Goal: Transaction & Acquisition: Purchase product/service

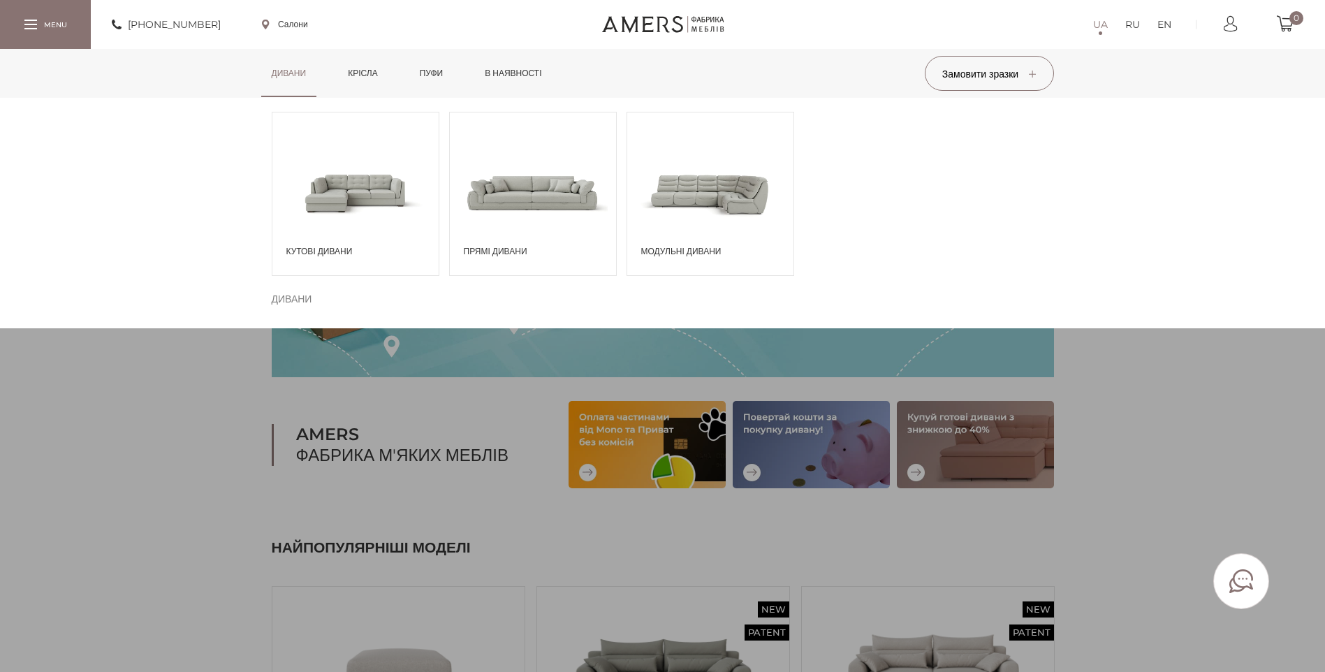
click at [503, 202] on span at bounding box center [533, 192] width 166 height 97
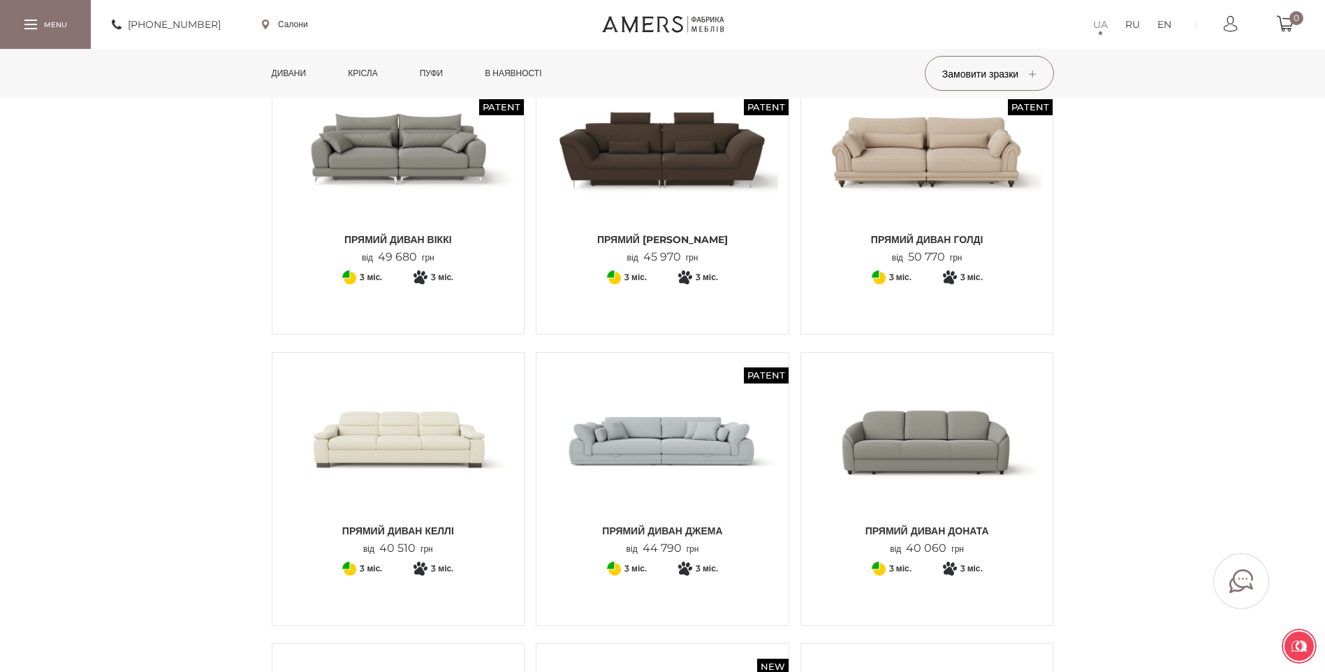
scroll to position [140, 0]
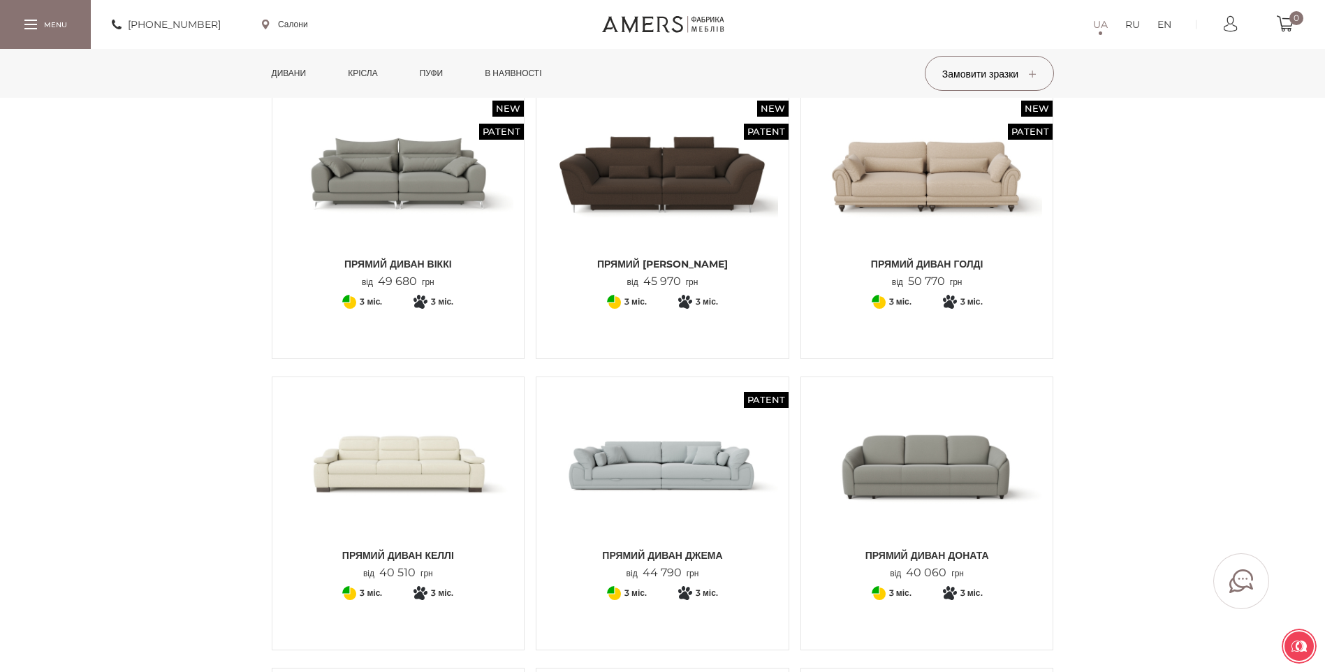
click at [876, 193] on img at bounding box center [926, 173] width 231 height 154
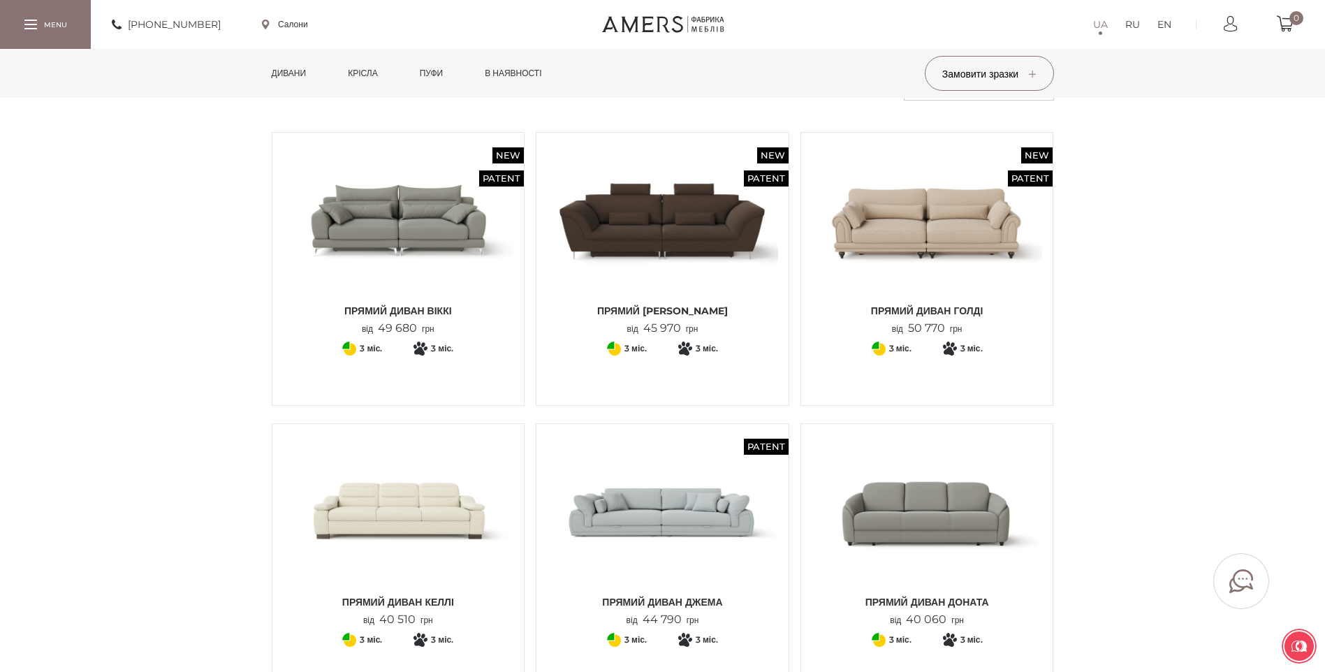
scroll to position [0, 0]
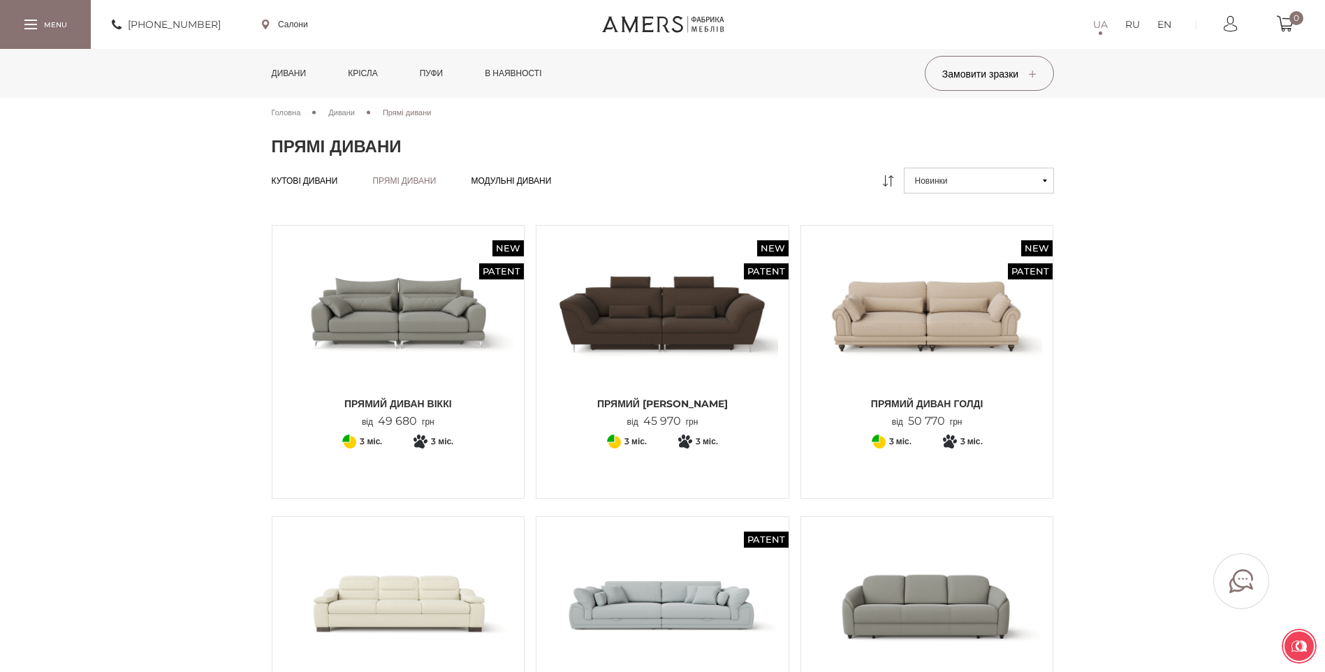
click at [919, 329] on img at bounding box center [926, 313] width 231 height 154
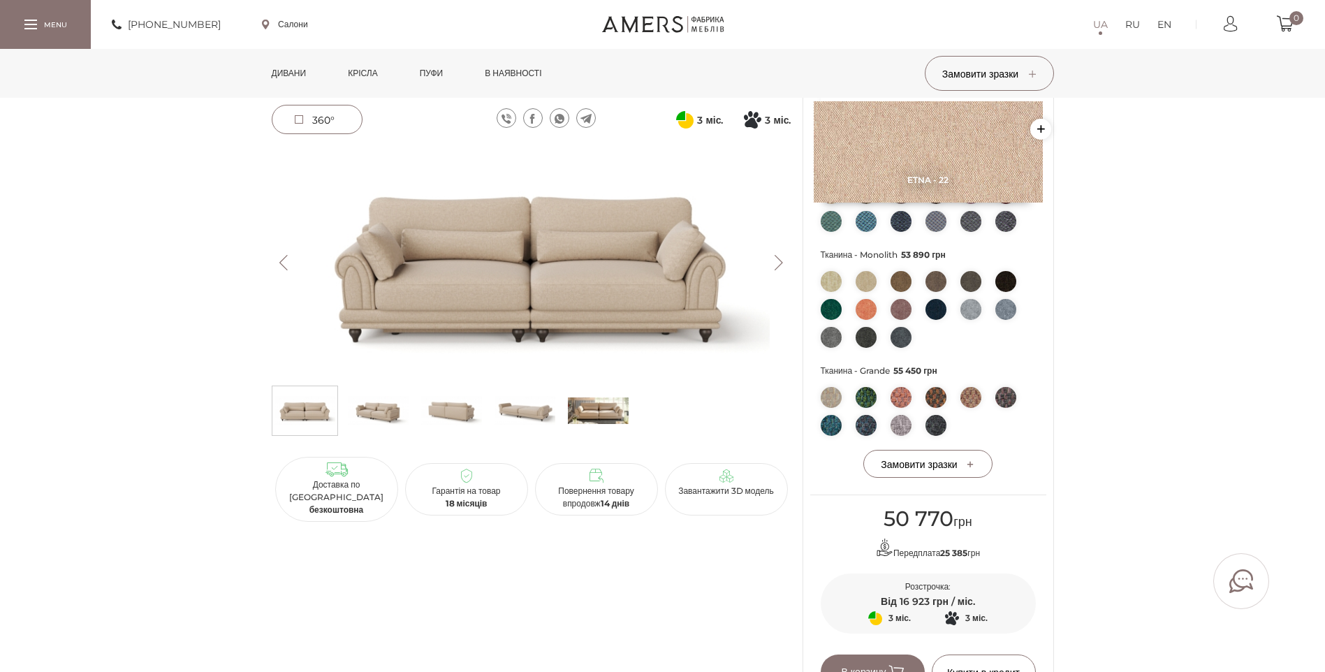
scroll to position [489, 0]
click at [557, 256] on img at bounding box center [532, 263] width 520 height 232
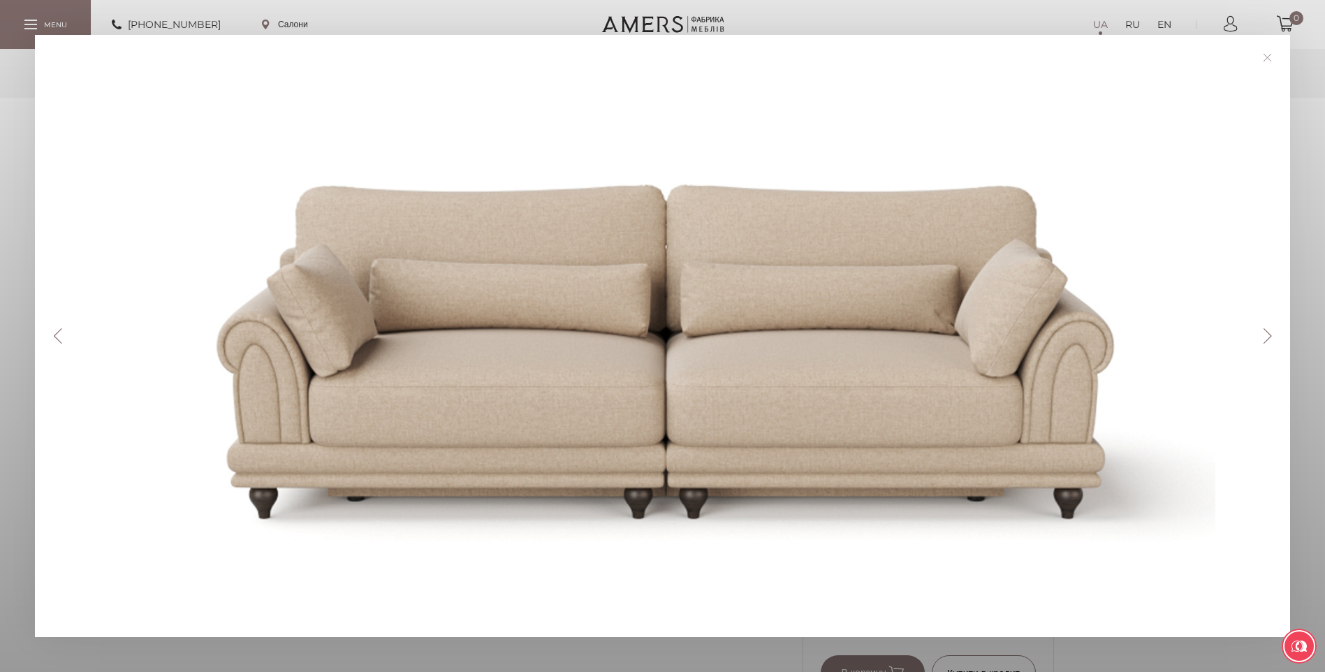
click at [1274, 336] on button "Next" at bounding box center [1267, 335] width 24 height 15
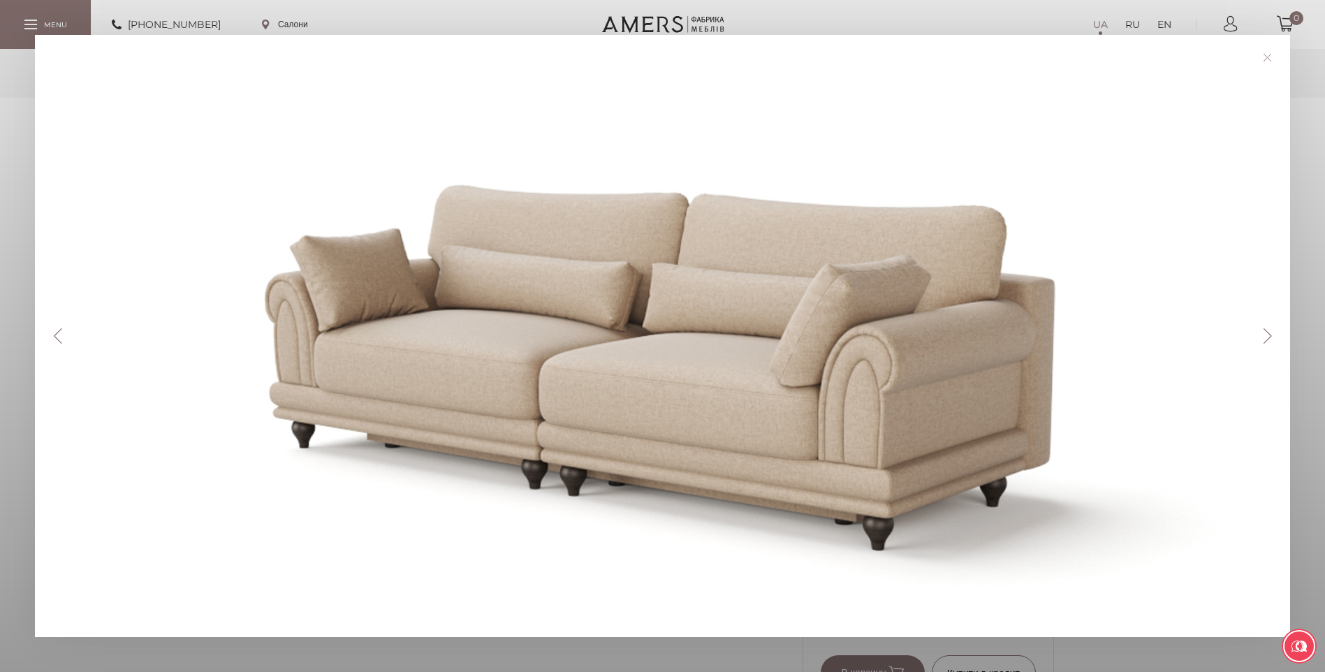
click at [1274, 336] on button "Next" at bounding box center [1267, 335] width 24 height 15
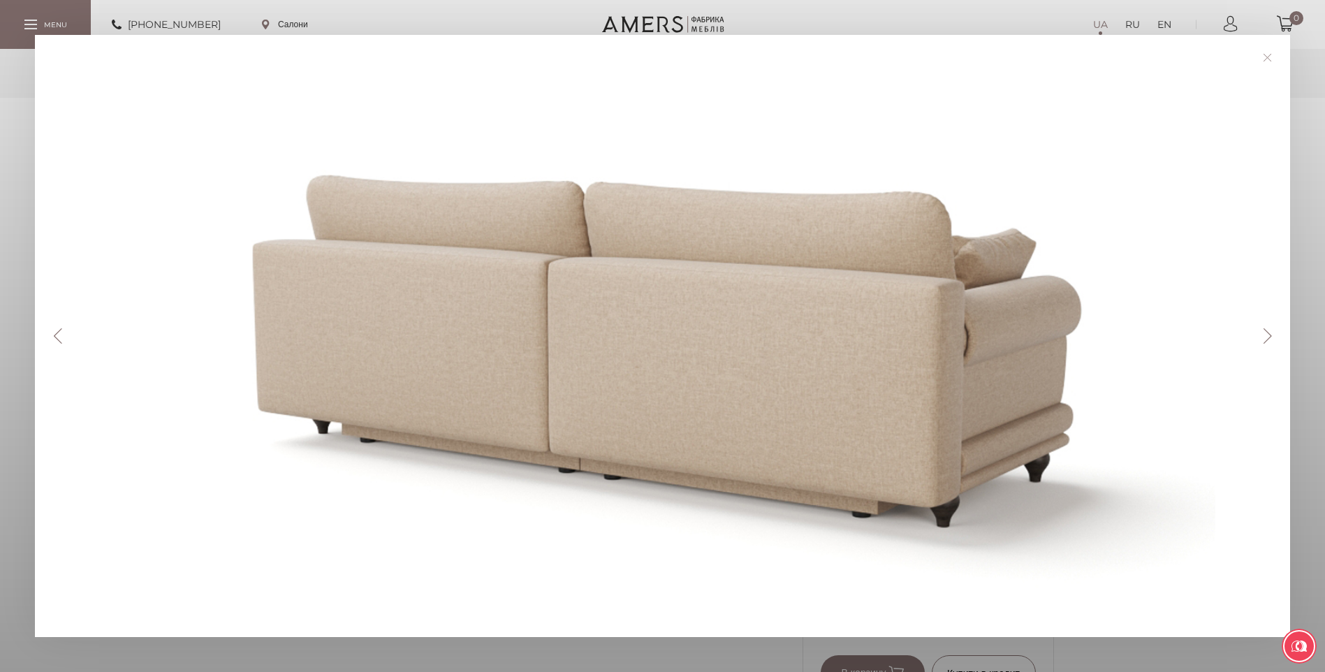
click at [1274, 336] on button "Next" at bounding box center [1267, 335] width 24 height 15
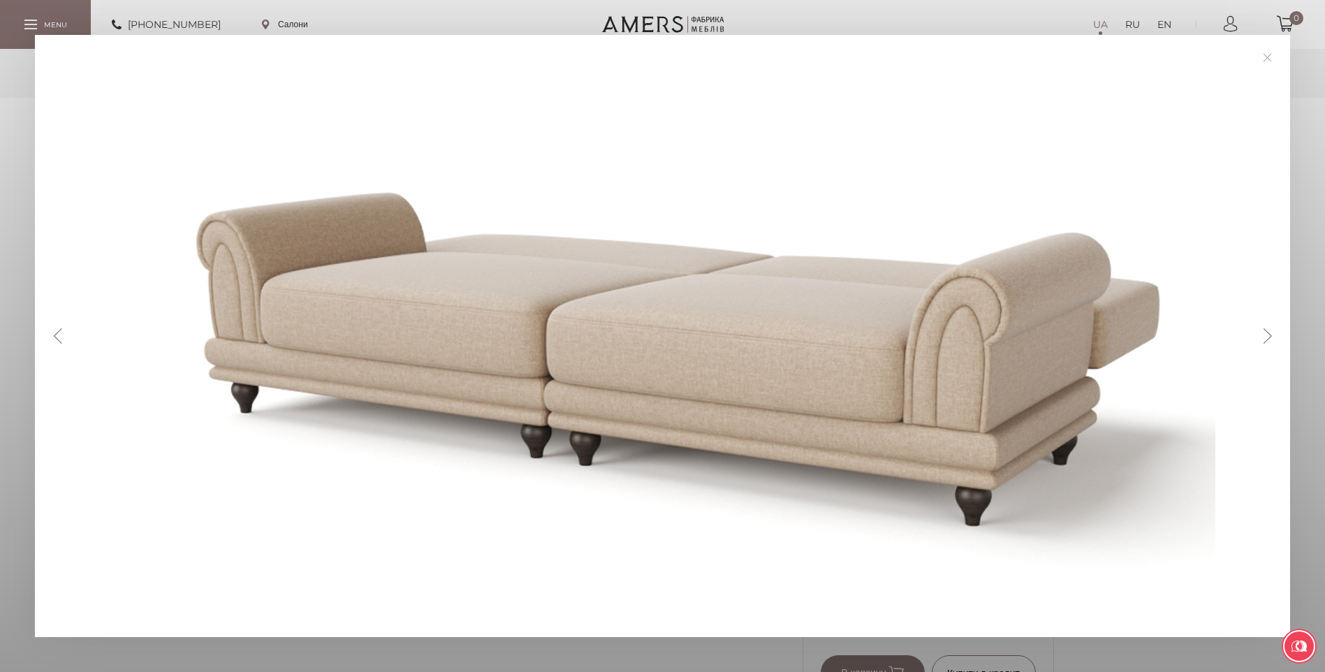
click at [1265, 309] on div "Previous Next" at bounding box center [662, 336] width 1255 height 602
click at [1271, 337] on button "Next" at bounding box center [1267, 335] width 24 height 15
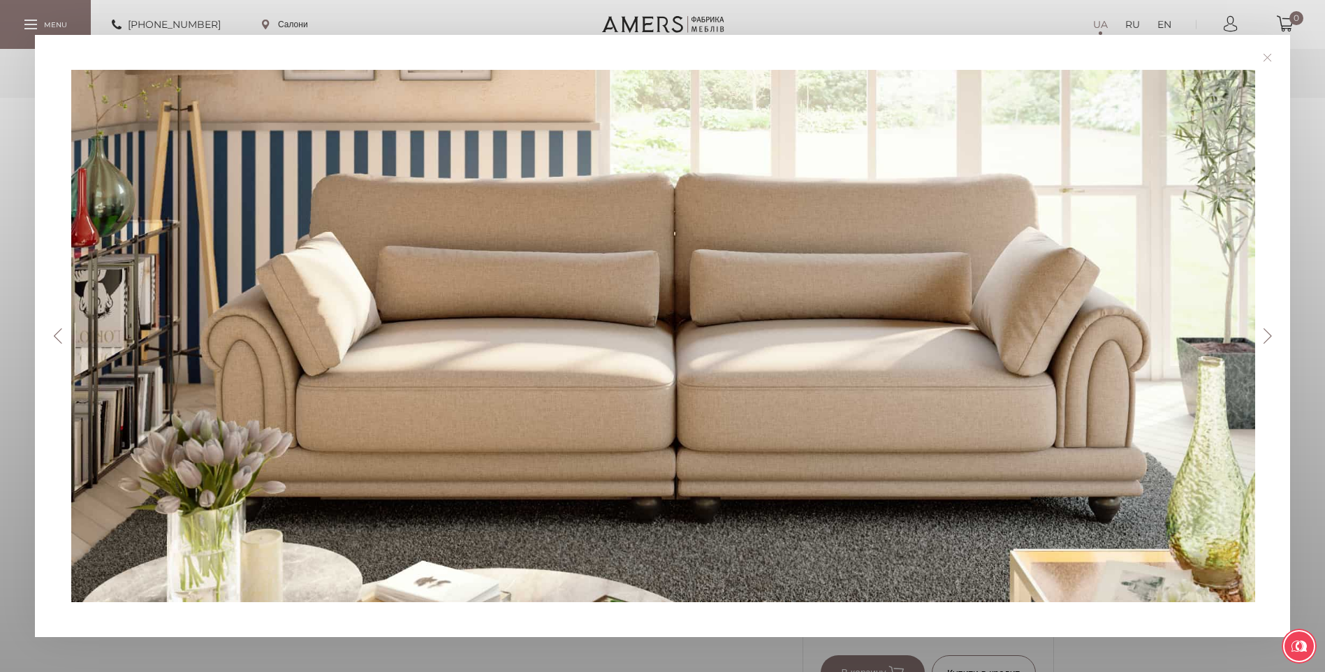
click at [1269, 61] on link at bounding box center [1267, 58] width 22 height 22
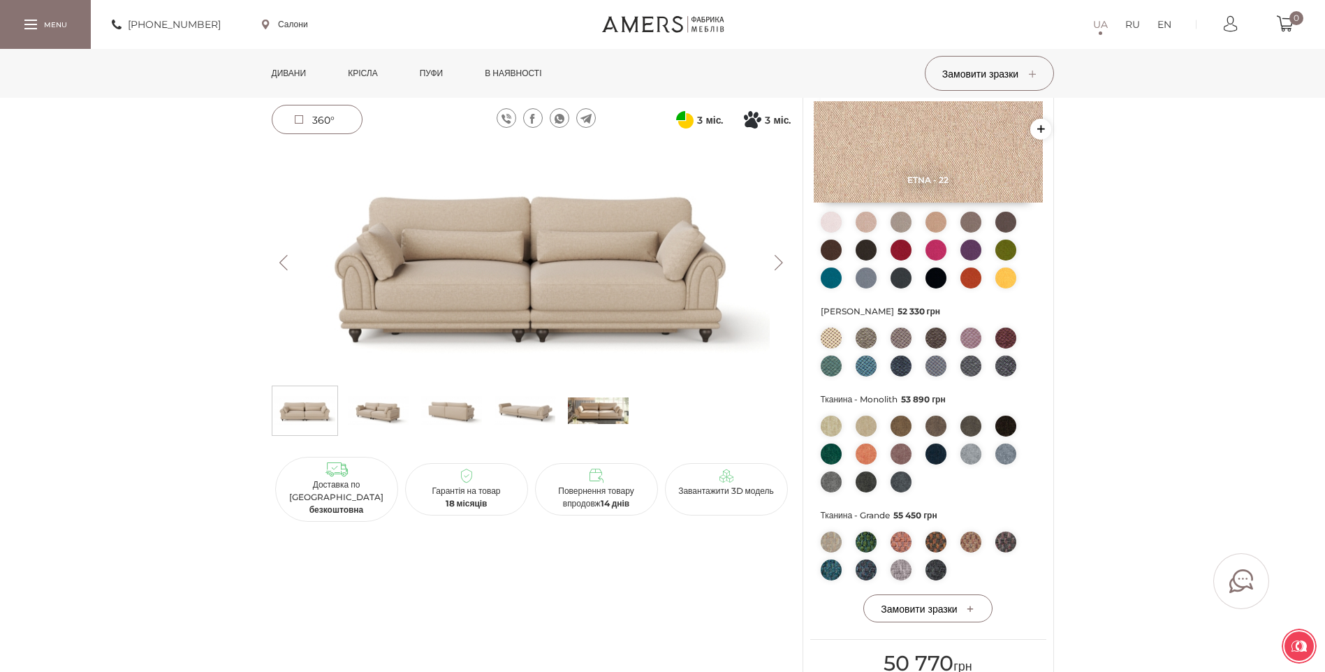
scroll to position [419, 0]
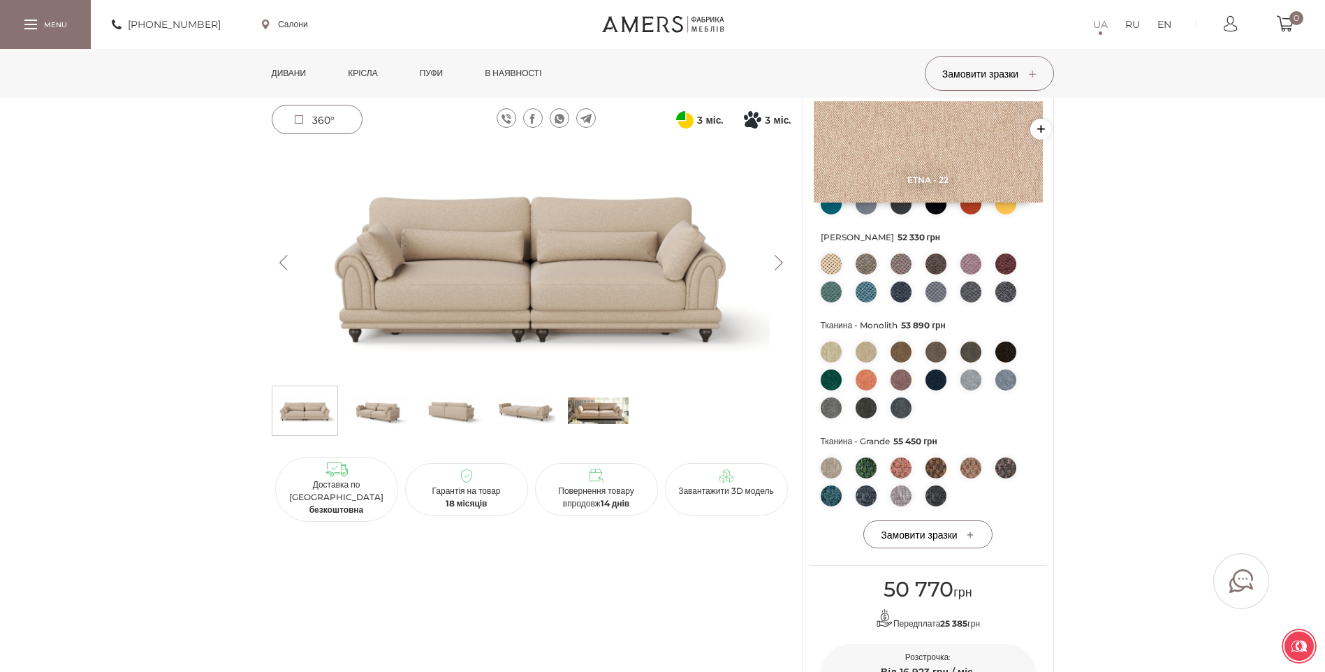
drag, startPoint x: 601, startPoint y: 410, endPoint x: 599, endPoint y: 397, distance: 12.7
click at [601, 410] on img at bounding box center [598, 411] width 61 height 42
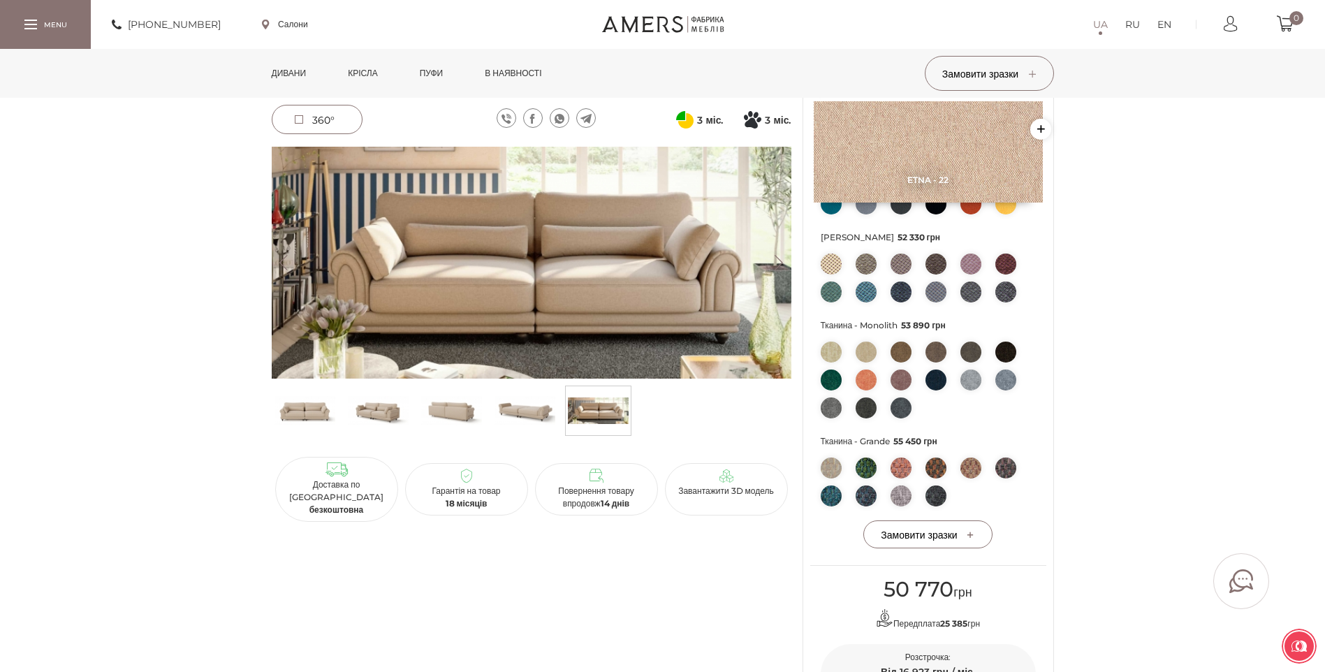
click at [608, 258] on img at bounding box center [532, 263] width 520 height 232
click at [628, 355] on img at bounding box center [532, 263] width 520 height 232
click at [698, 237] on img at bounding box center [532, 263] width 520 height 232
click at [541, 264] on img at bounding box center [532, 263] width 520 height 232
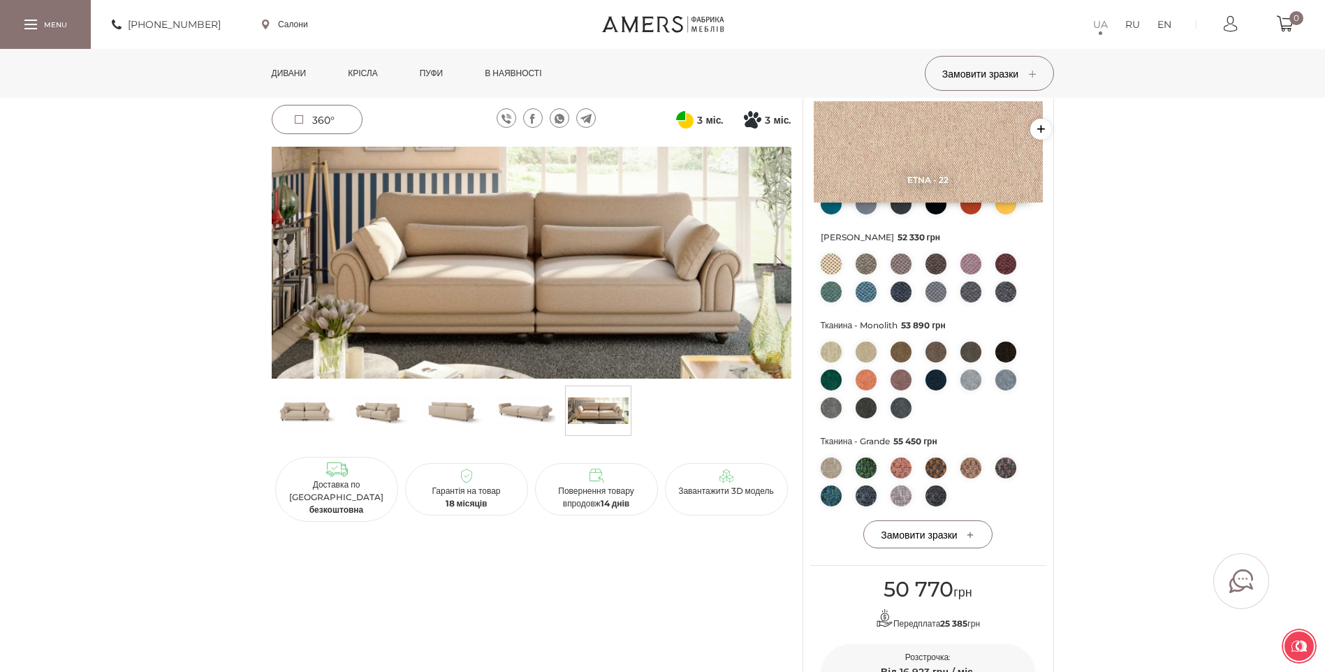
click at [535, 269] on img at bounding box center [532, 263] width 520 height 232
click at [546, 263] on img at bounding box center [532, 263] width 520 height 232
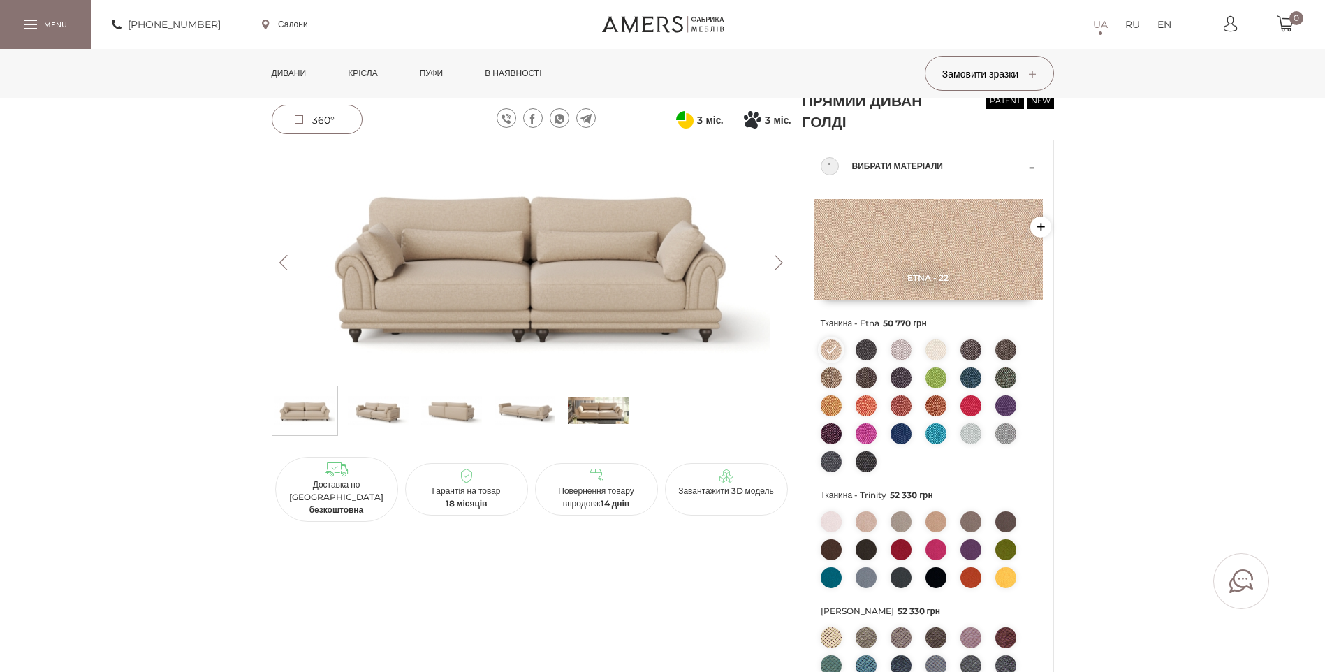
scroll to position [70, 0]
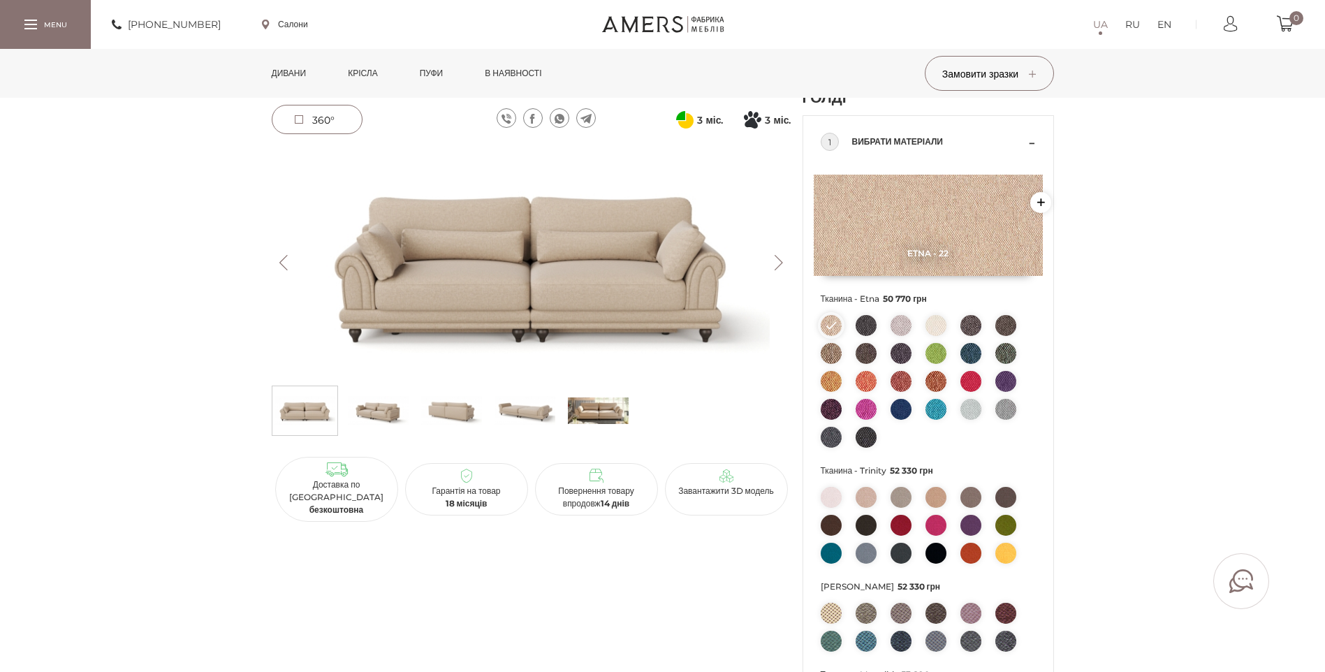
click at [542, 261] on img at bounding box center [532, 263] width 520 height 232
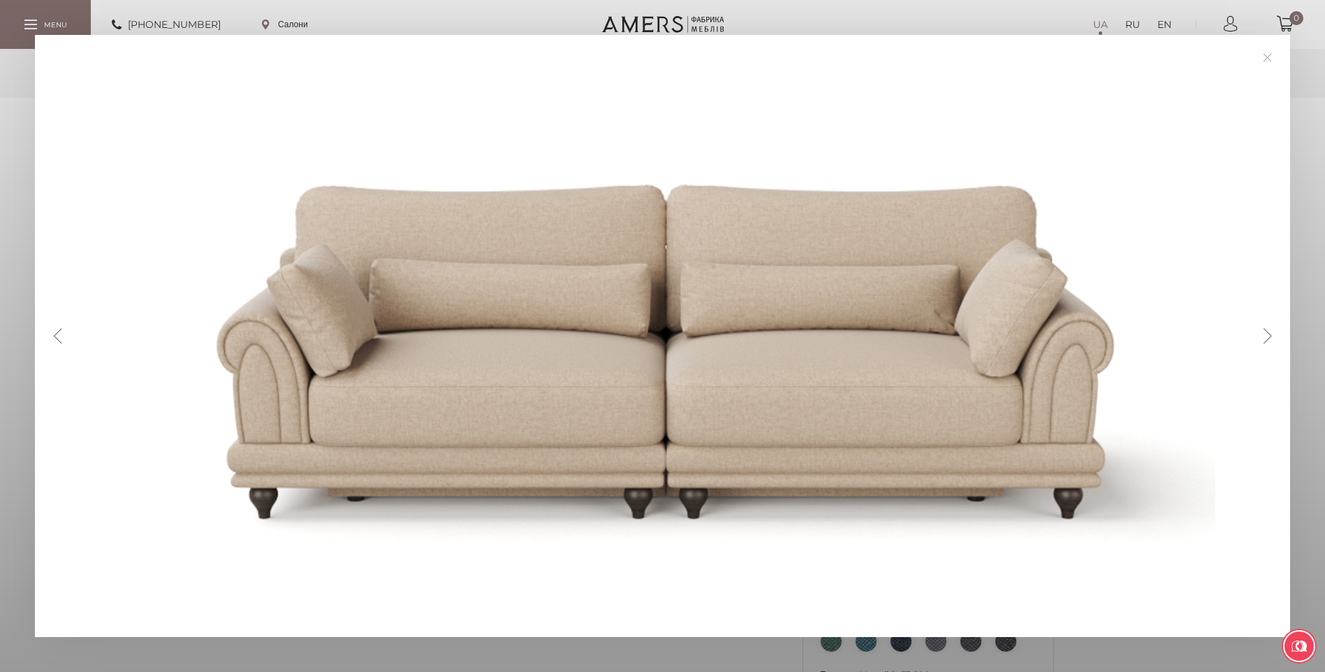
drag, startPoint x: 753, startPoint y: 228, endPoint x: 1276, endPoint y: 340, distance: 535.7
click at [1276, 340] on button "Next" at bounding box center [1267, 335] width 24 height 15
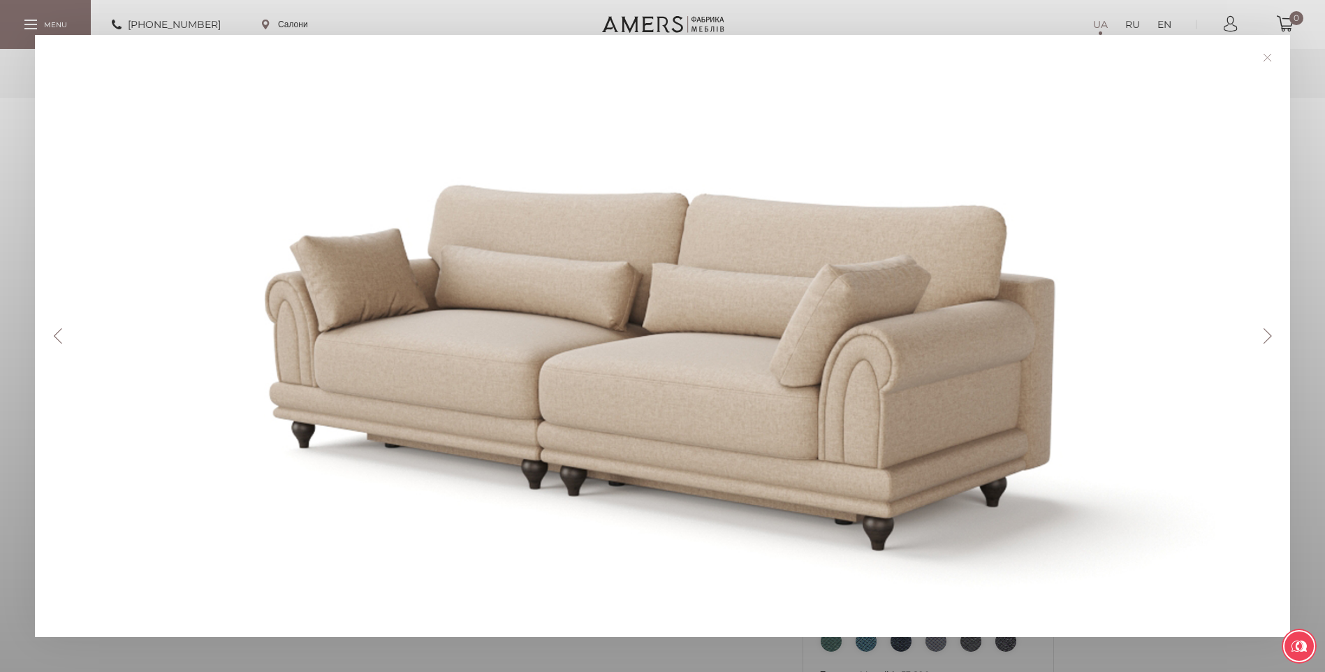
drag, startPoint x: 625, startPoint y: 198, endPoint x: 557, endPoint y: 173, distance: 72.2
click at [557, 173] on div at bounding box center [667, 336] width 1195 height 532
click at [1269, 330] on button "Next" at bounding box center [1267, 335] width 24 height 15
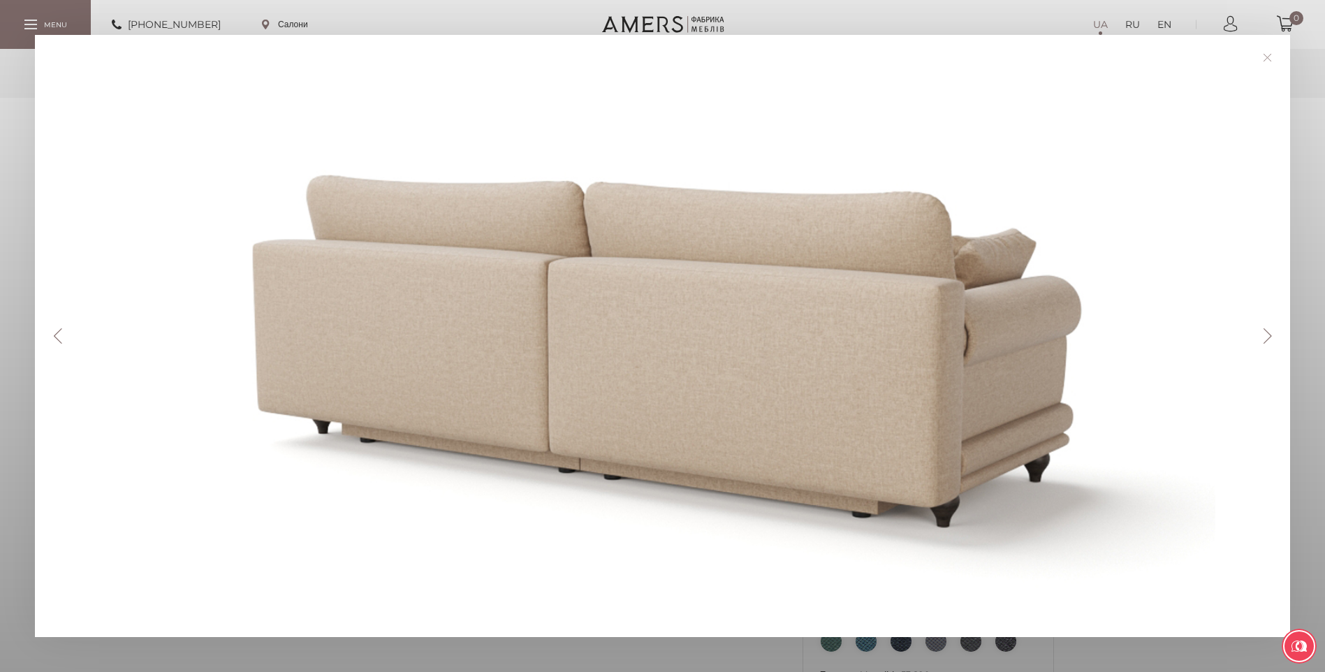
click at [1269, 330] on button "Next" at bounding box center [1267, 335] width 24 height 15
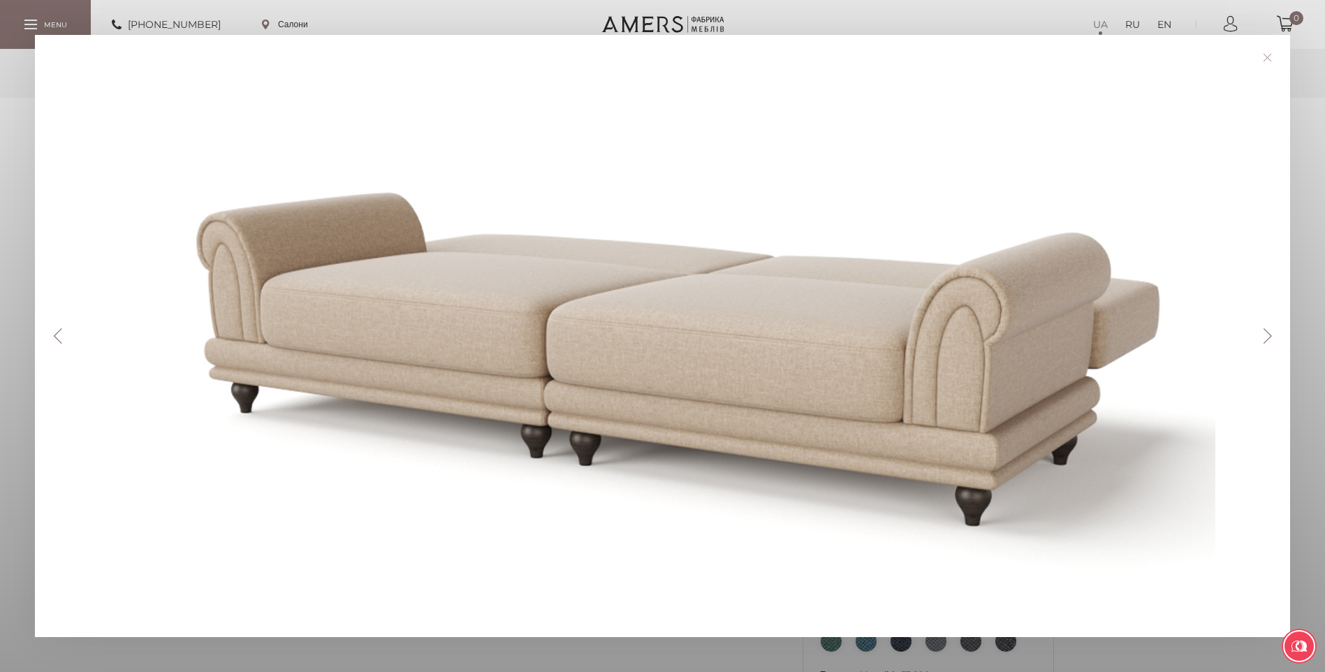
click at [1270, 332] on button "Next" at bounding box center [1267, 335] width 24 height 15
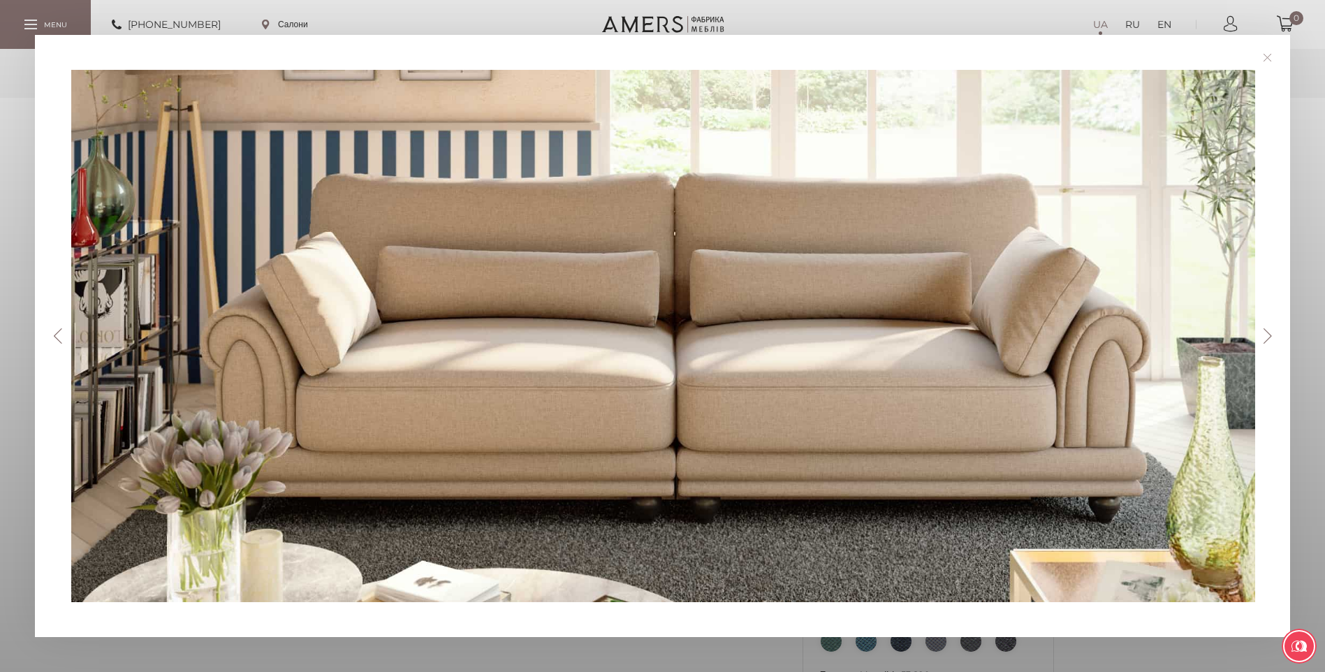
click at [1269, 334] on button "Next" at bounding box center [1267, 335] width 24 height 15
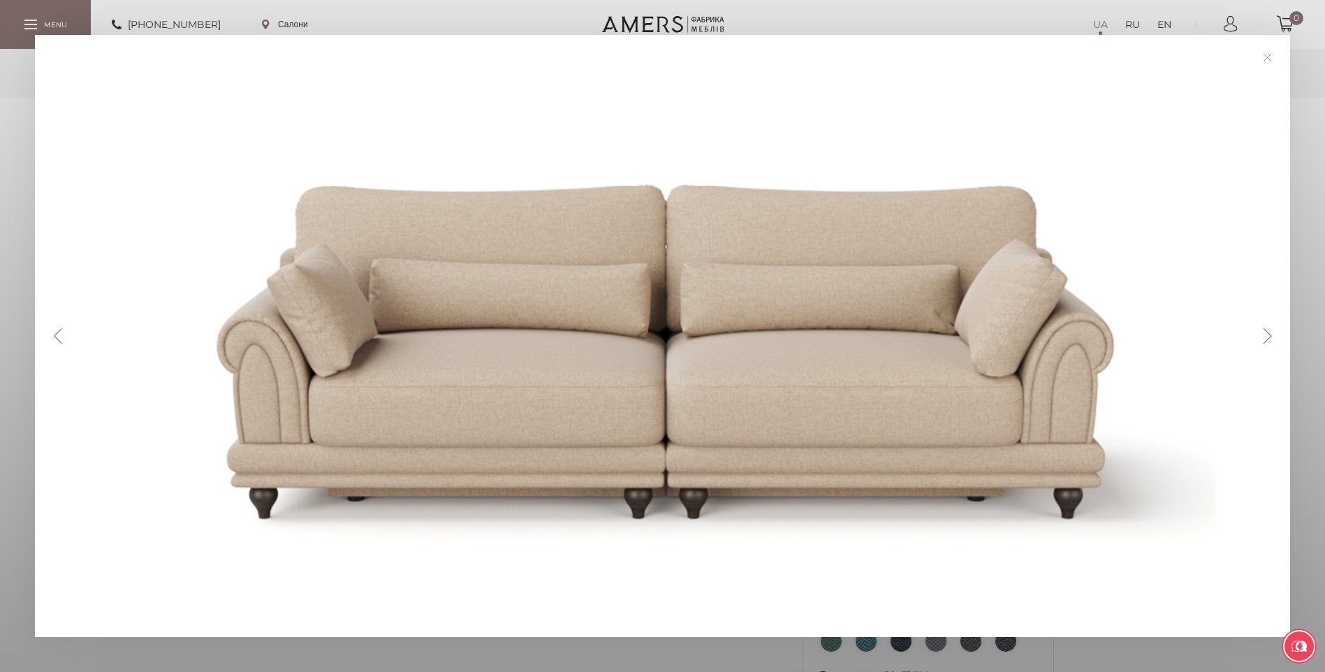
click at [1257, 330] on div at bounding box center [667, 336] width 1195 height 532
click at [1272, 337] on button "Next" at bounding box center [1267, 335] width 24 height 15
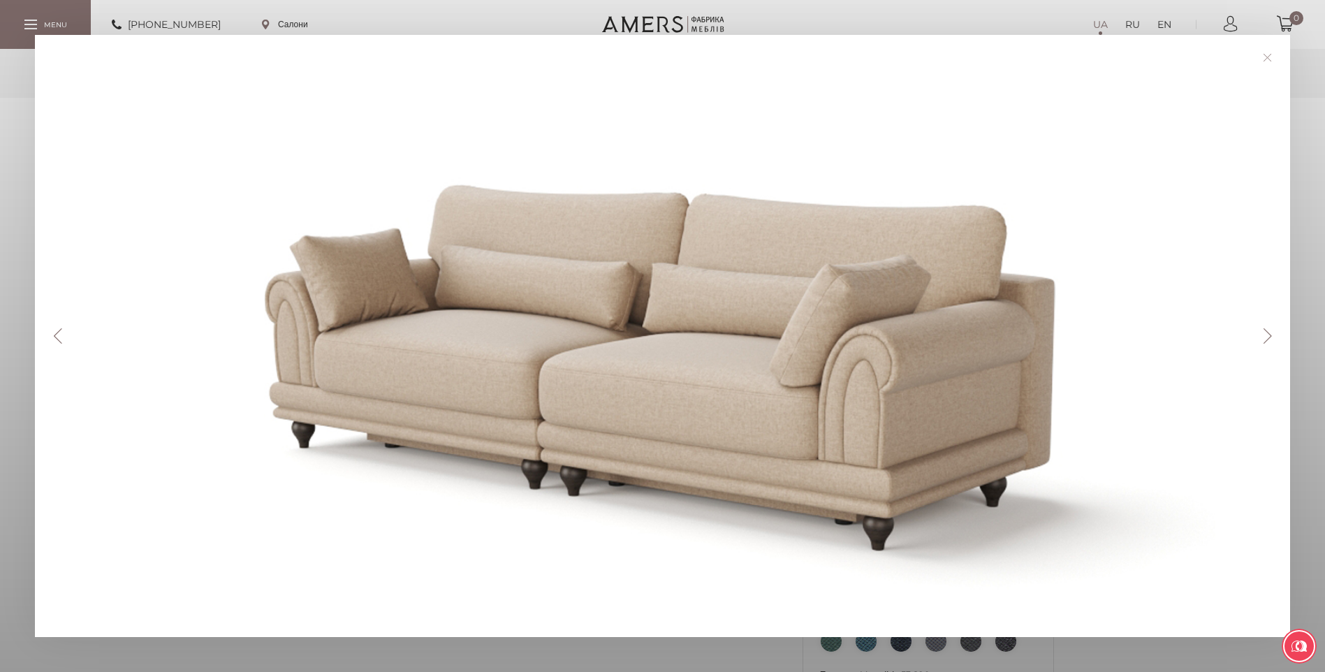
click at [1272, 337] on button "Next" at bounding box center [1267, 335] width 24 height 15
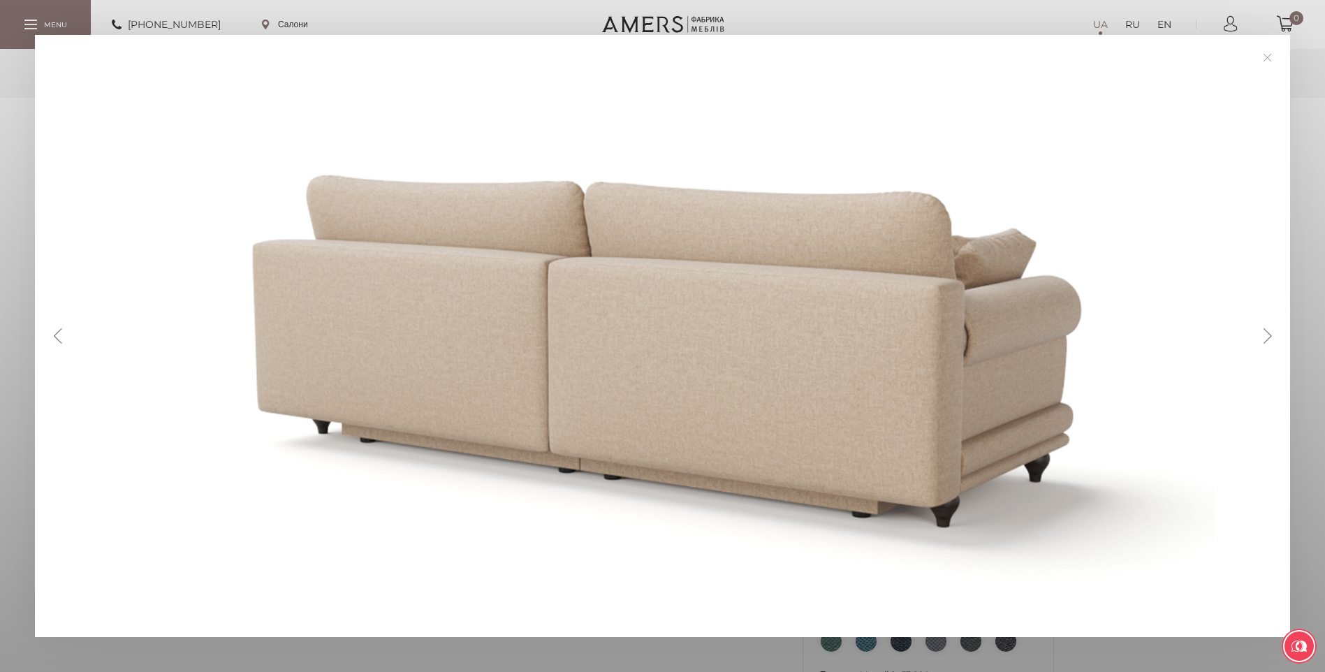
click at [1271, 337] on button "Next" at bounding box center [1267, 335] width 24 height 15
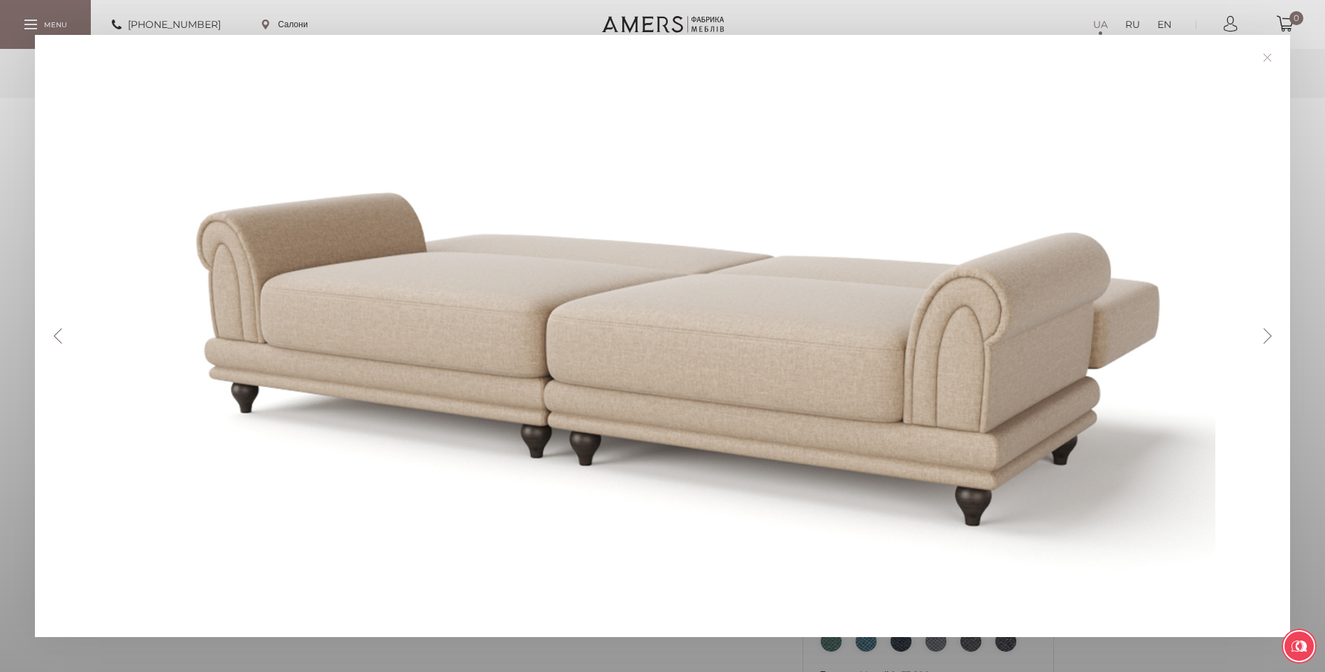
click at [1271, 337] on button "Next" at bounding box center [1267, 335] width 24 height 15
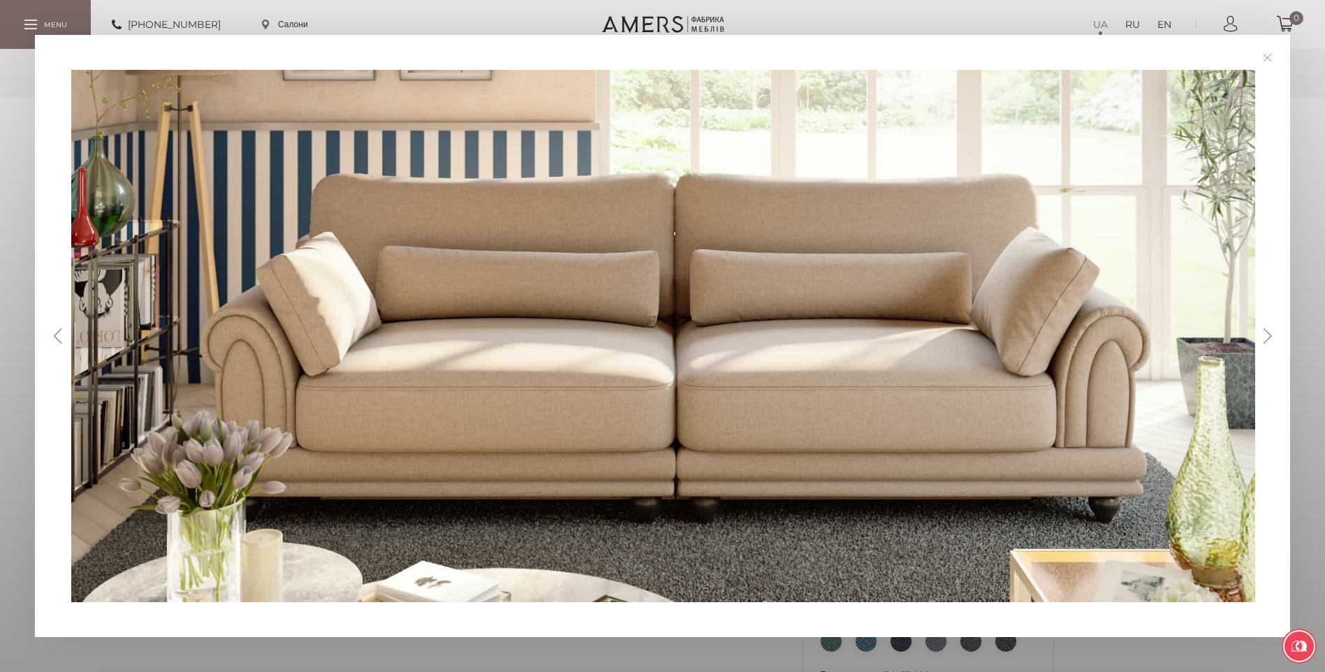
click at [1272, 54] on link at bounding box center [1267, 58] width 22 height 22
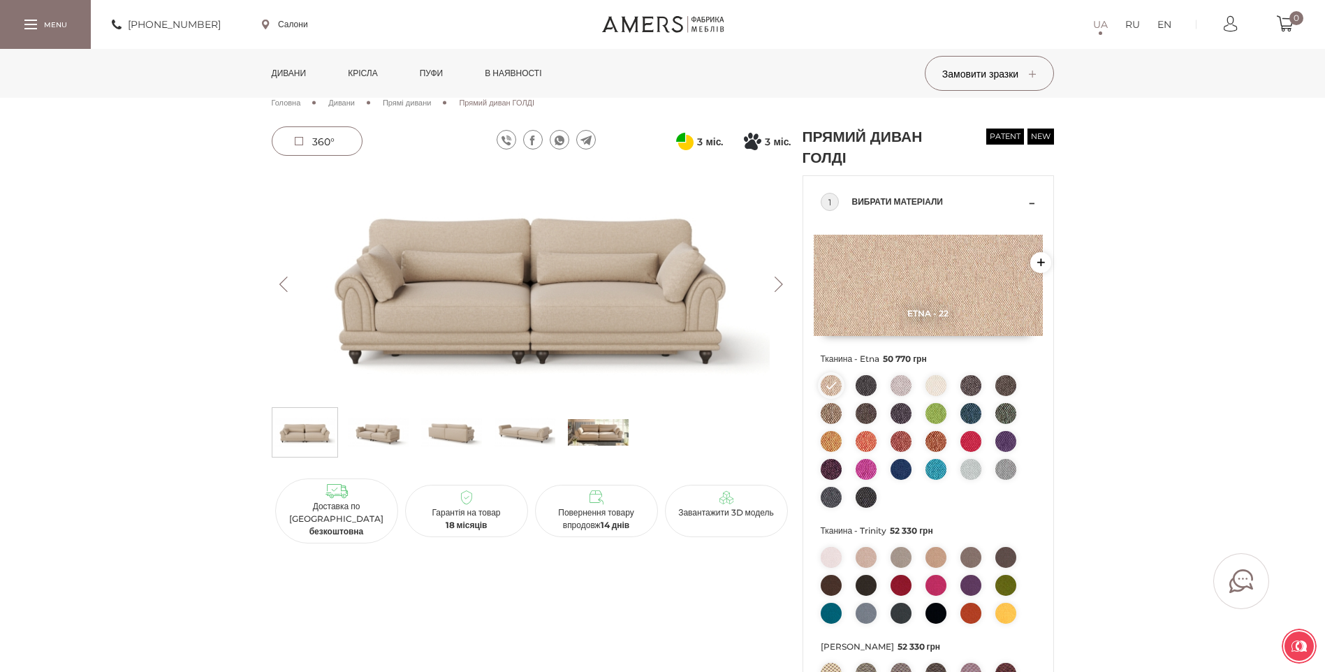
scroll to position [0, 0]
